Goal: Task Accomplishment & Management: Use online tool/utility

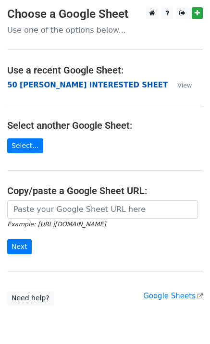
click at [50, 83] on strong "50 KEVIN INTERESTED SHEET" at bounding box center [87, 85] width 160 height 9
click at [96, 86] on strong "50 [PERSON_NAME] INTERESTED SHEET" at bounding box center [87, 85] width 160 height 9
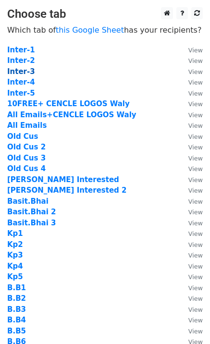
click at [25, 71] on strong "Inter-3" at bounding box center [21, 71] width 28 height 9
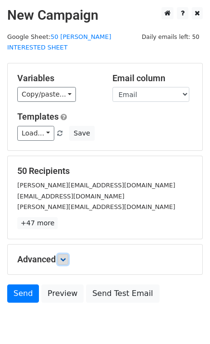
click at [64, 257] on icon at bounding box center [63, 260] width 6 height 6
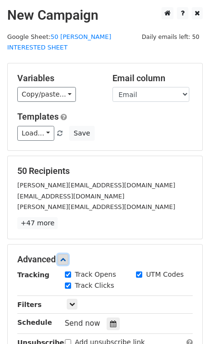
scroll to position [123, 0]
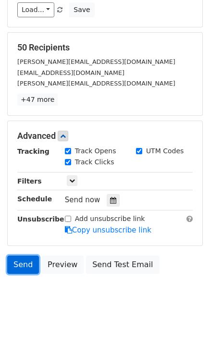
click at [22, 256] on link "Send" at bounding box center [23, 265] width 32 height 18
